Goal: Information Seeking & Learning: Find specific fact

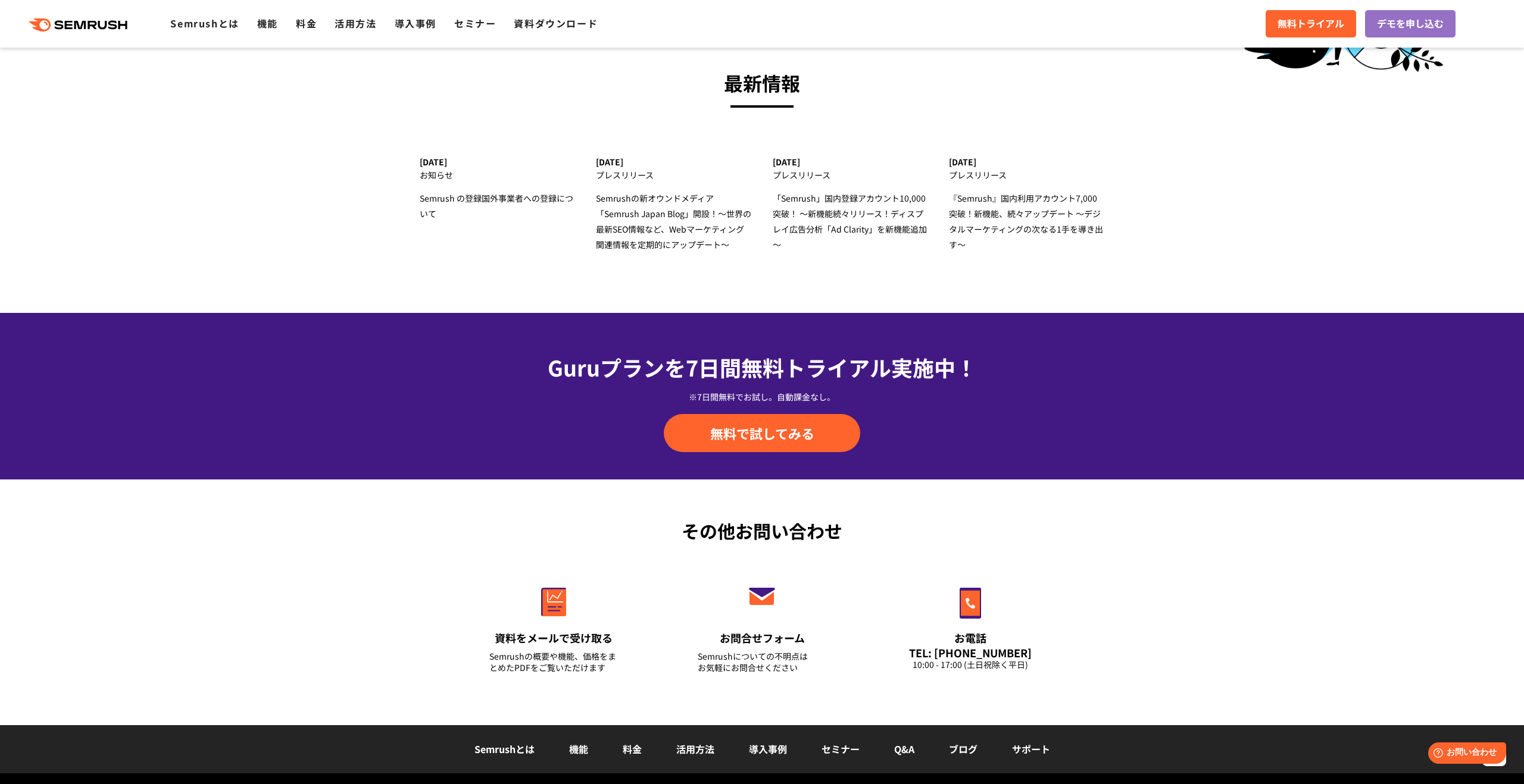
scroll to position [3922, 0]
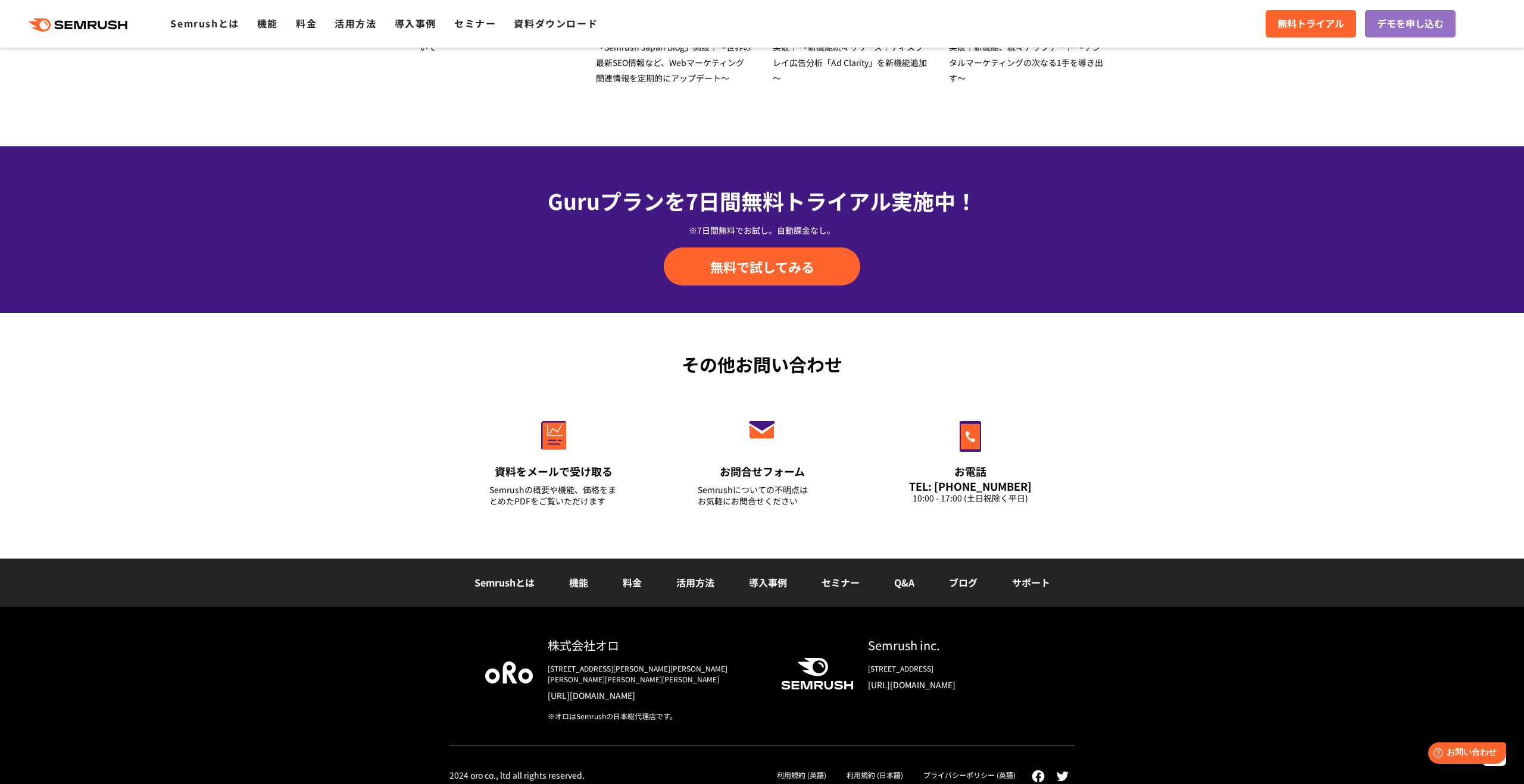
click at [899, 580] on link "Q&A" at bounding box center [904, 583] width 21 height 14
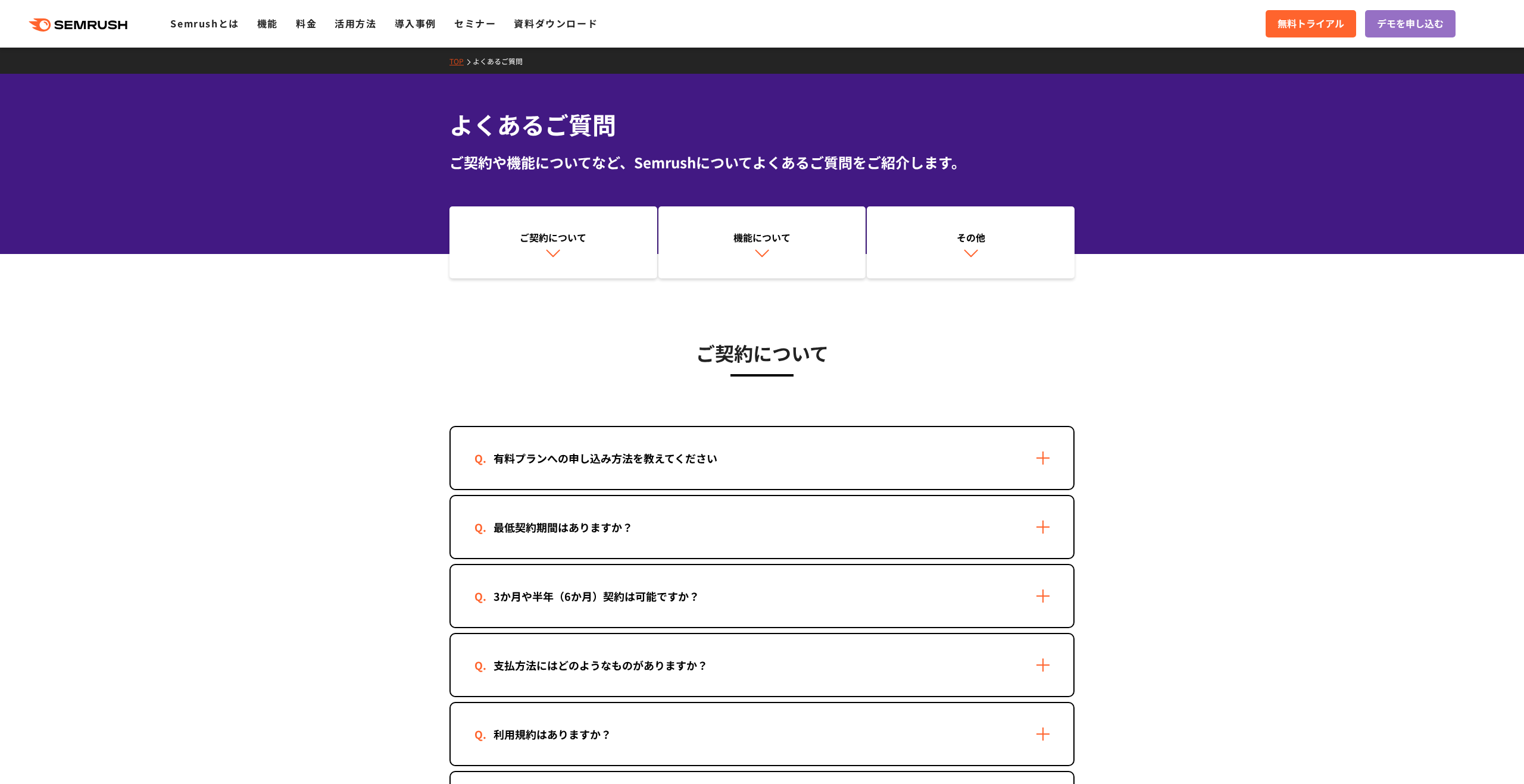
click at [899, 532] on div "最低契約期間はありますか？" at bounding box center [762, 526] width 623 height 62
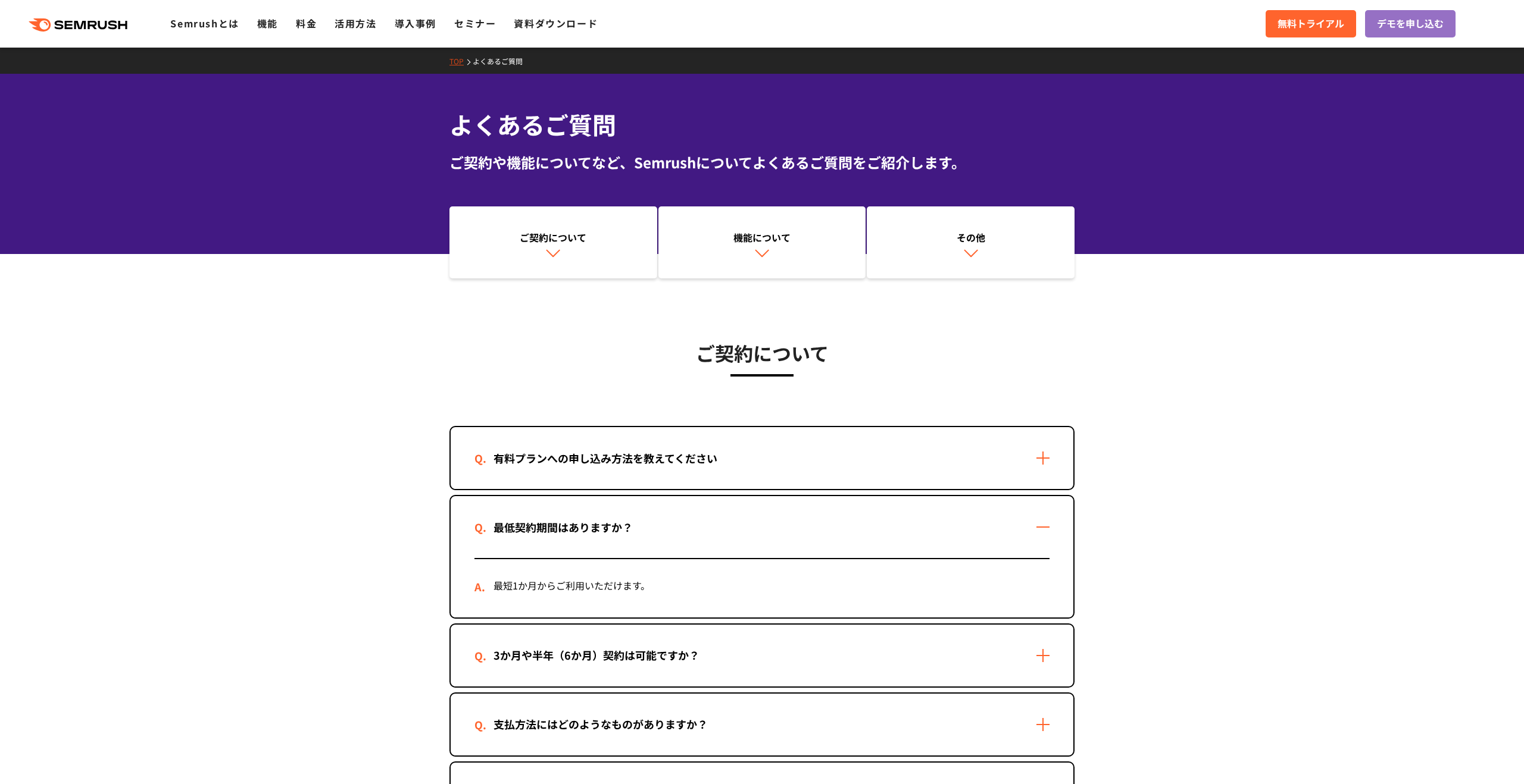
click at [899, 532] on div "最低契約期間はありますか？" at bounding box center [762, 526] width 623 height 62
